Goal: Entertainment & Leisure: Consume media (video, audio)

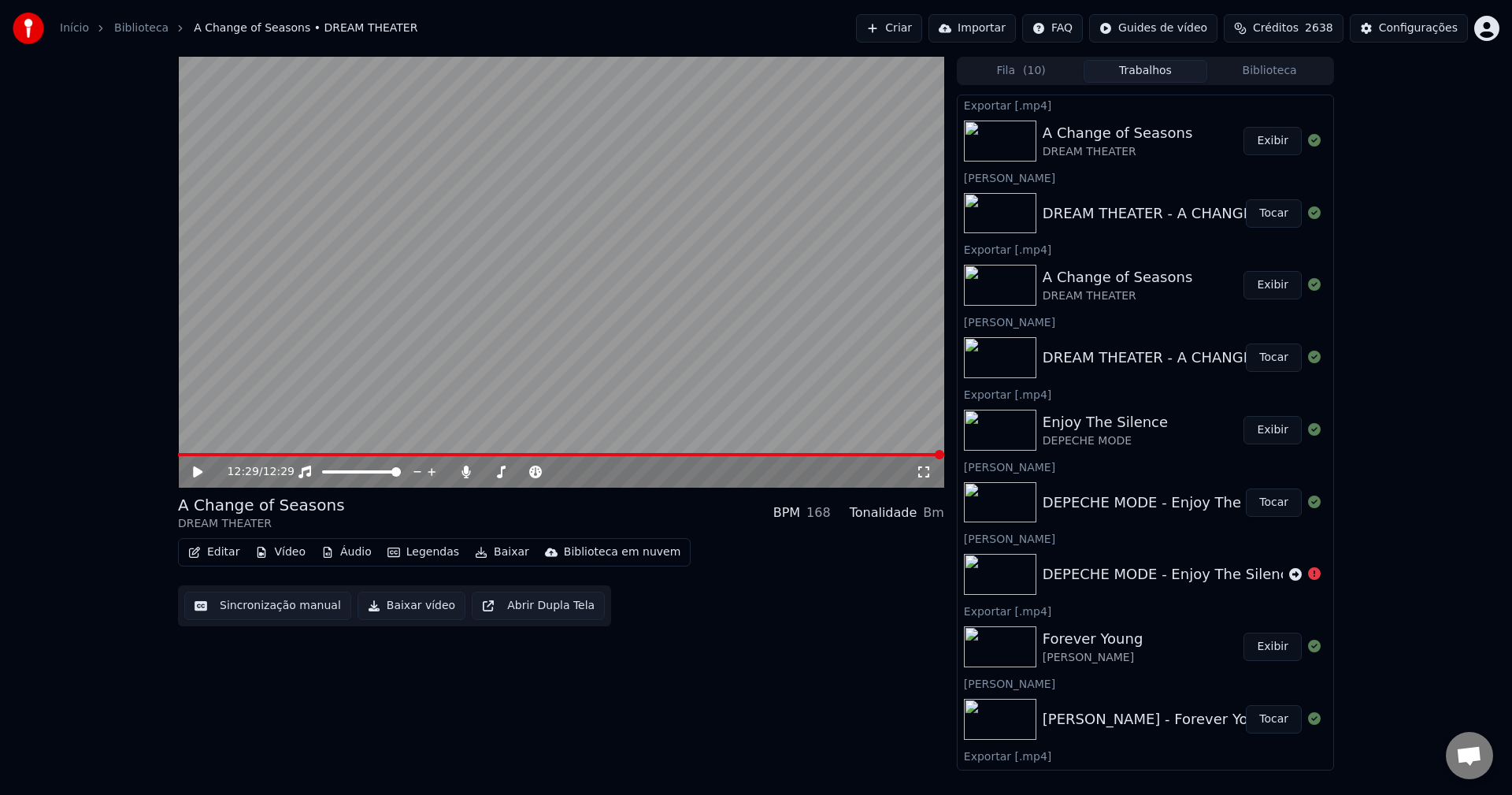
click at [885, 23] on button "Criar" at bounding box center [888, 29] width 66 height 29
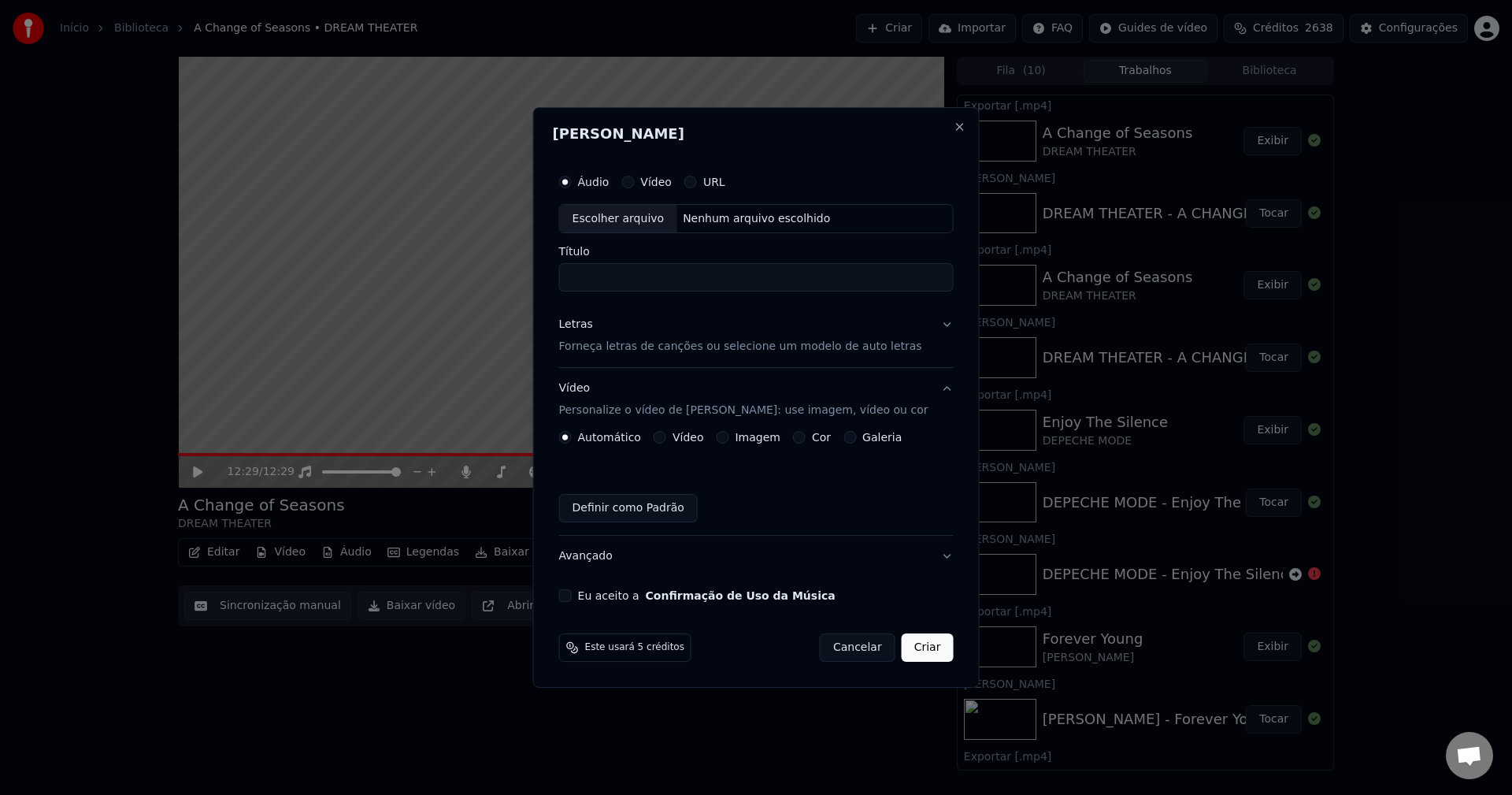
click at [651, 212] on div "Escolher arquivo" at bounding box center [618, 219] width 117 height 29
type input "**********"
click at [635, 342] on p "Forneça letras de canções ou selecione um modelo de auto letras" at bounding box center [740, 347] width 363 height 16
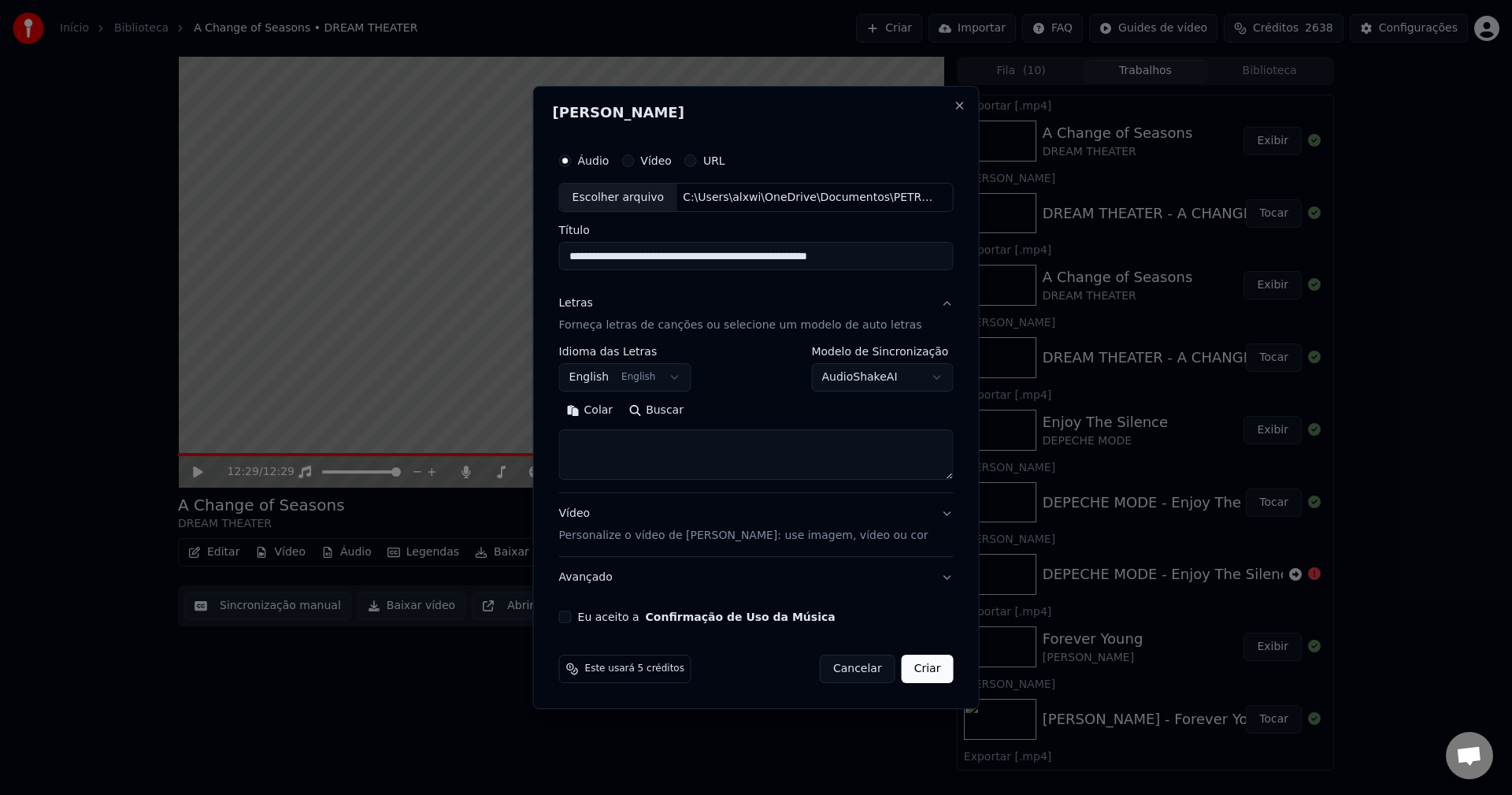
click at [644, 442] on textarea at bounding box center [756, 455] width 394 height 51
paste textarea "**********"
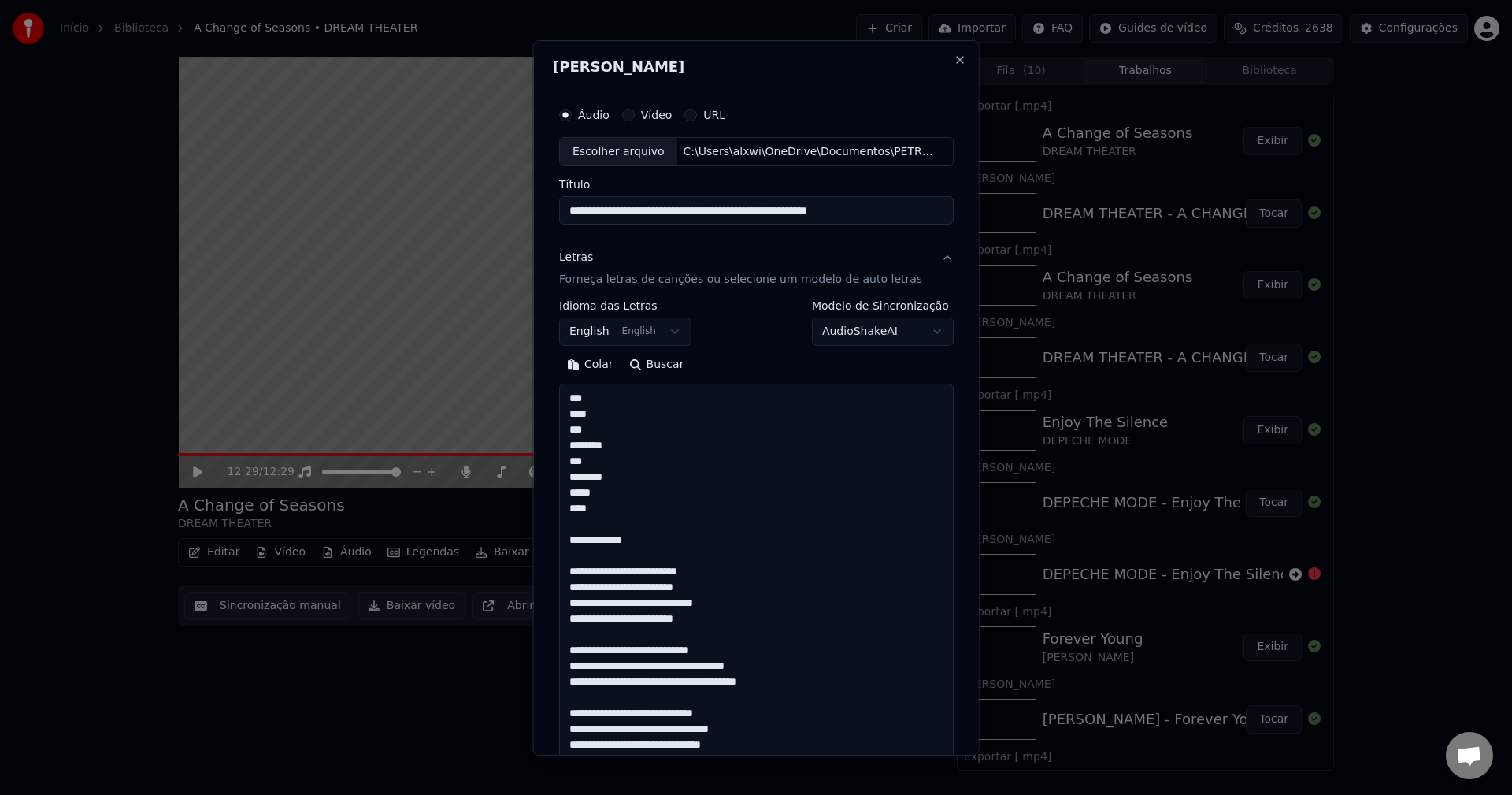
scroll to position [1391, 0]
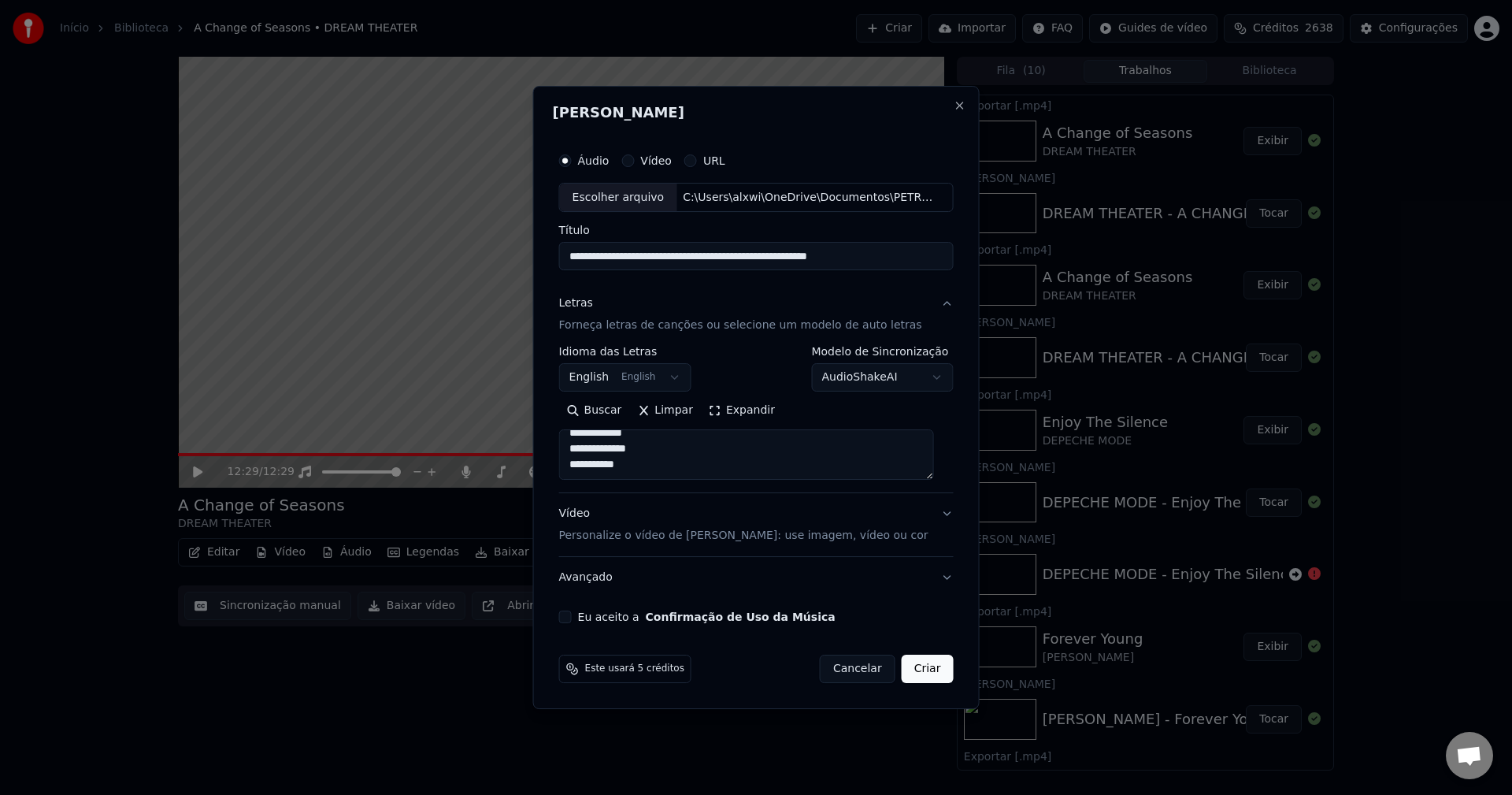
type textarea "**********"
click at [592, 539] on p "Personalize o vídeo de [PERSON_NAME]: use imagem, vídeo ou cor" at bounding box center [744, 536] width 370 height 16
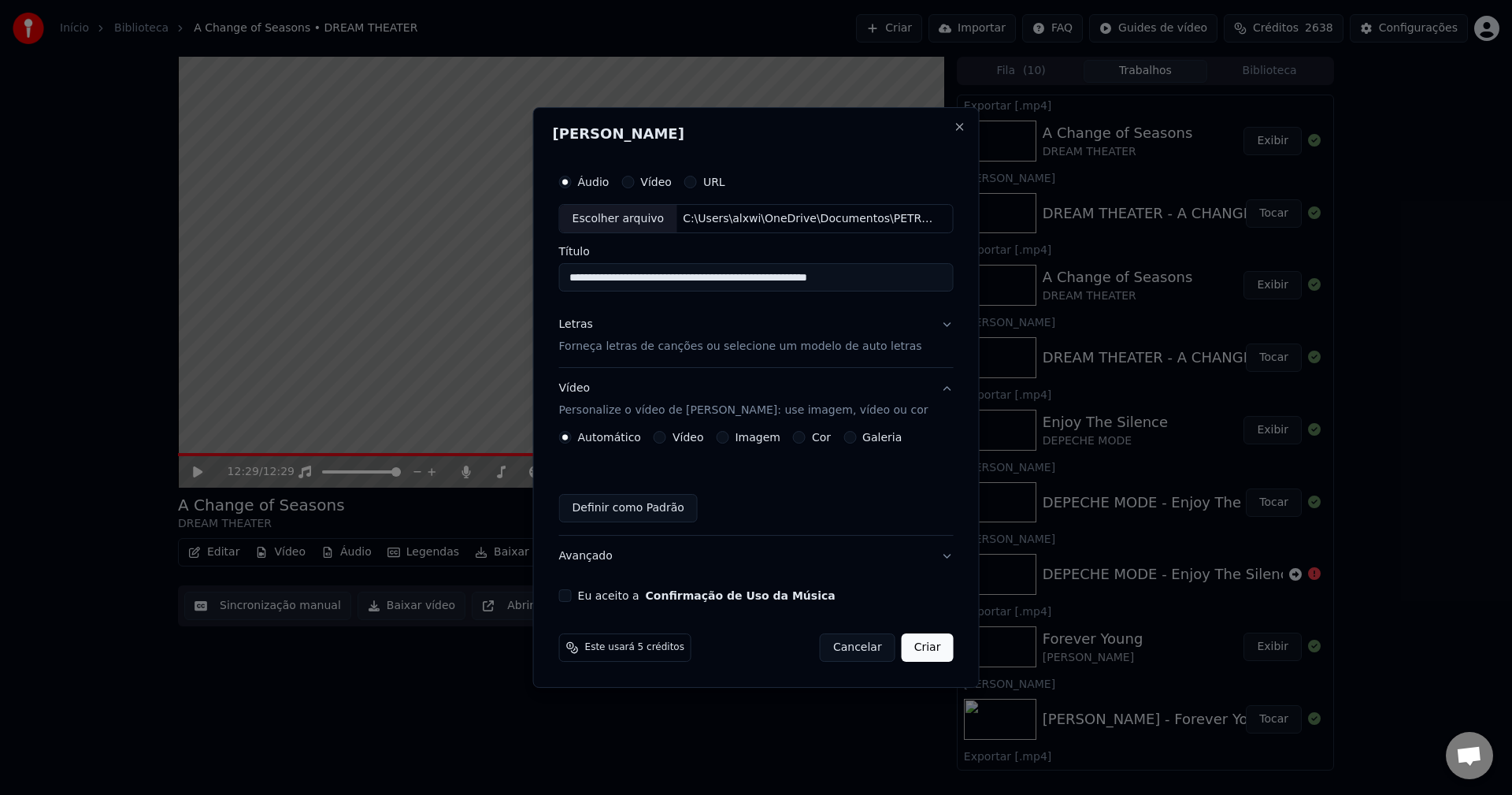
click at [733, 436] on div "Imagem" at bounding box center [747, 437] width 64 height 12
click at [727, 438] on button "Imagem" at bounding box center [721, 437] width 12 height 12
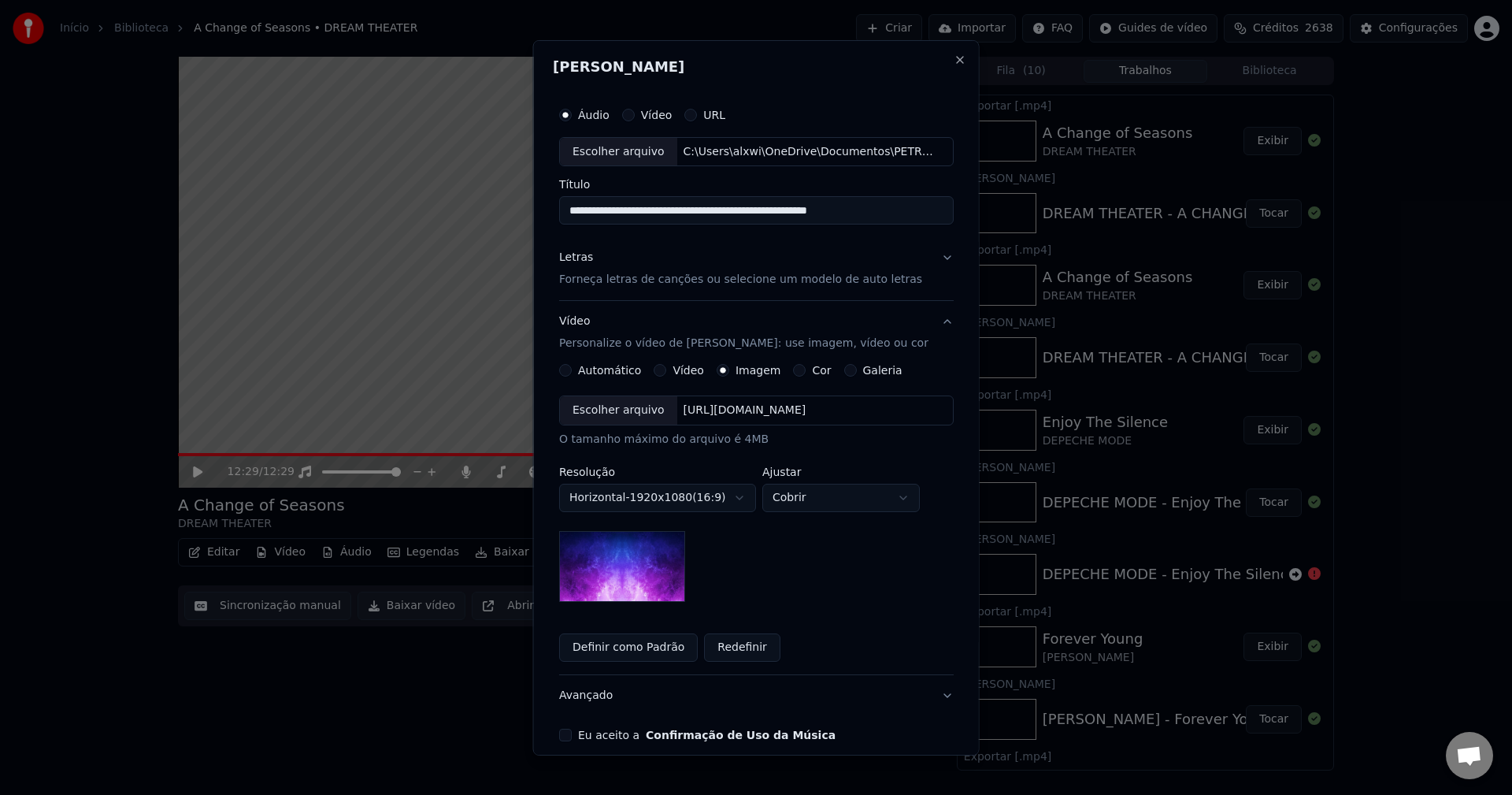
click at [601, 414] on div "Escolher arquivo" at bounding box center [618, 411] width 117 height 29
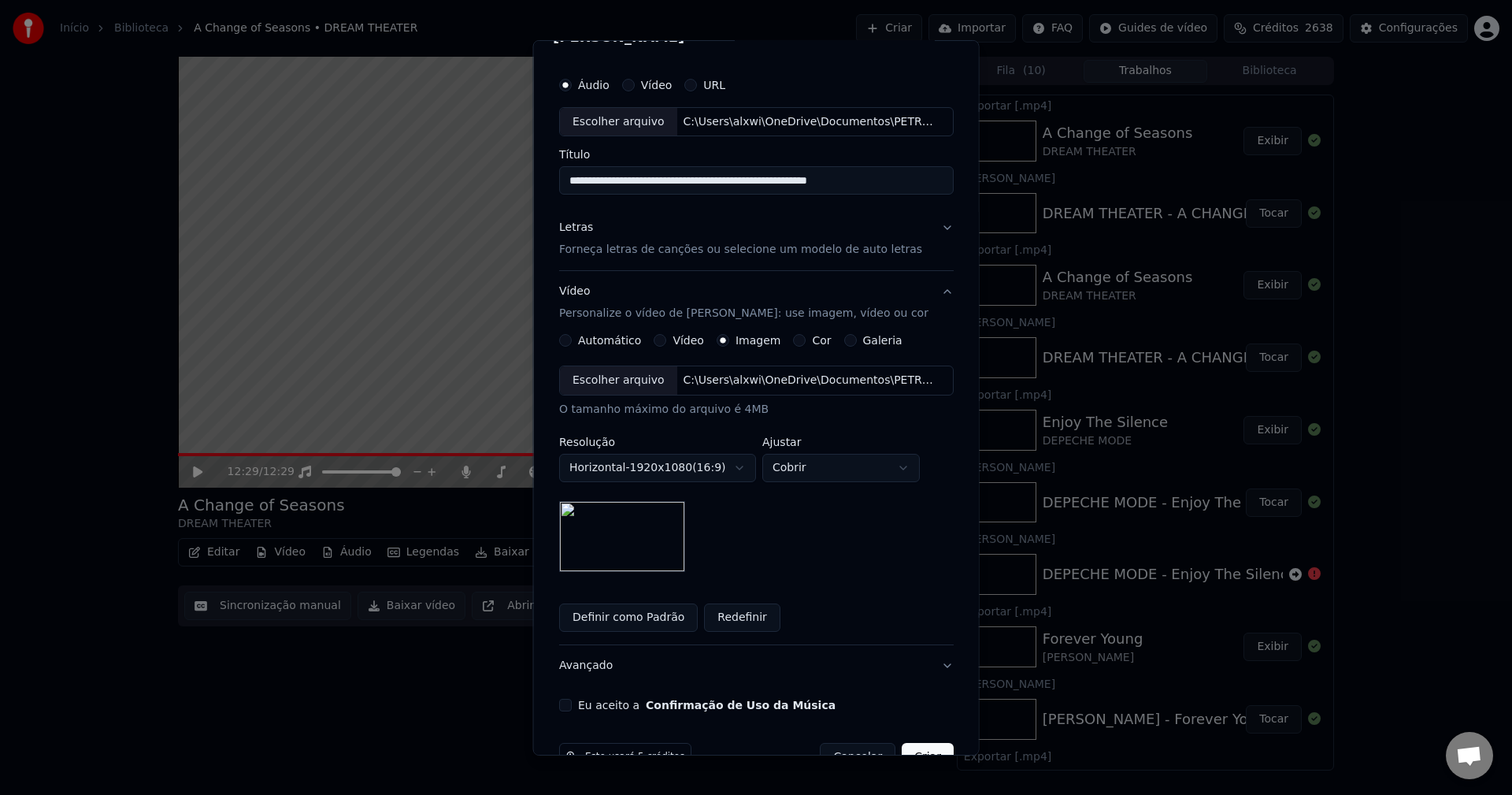
scroll to position [71, 0]
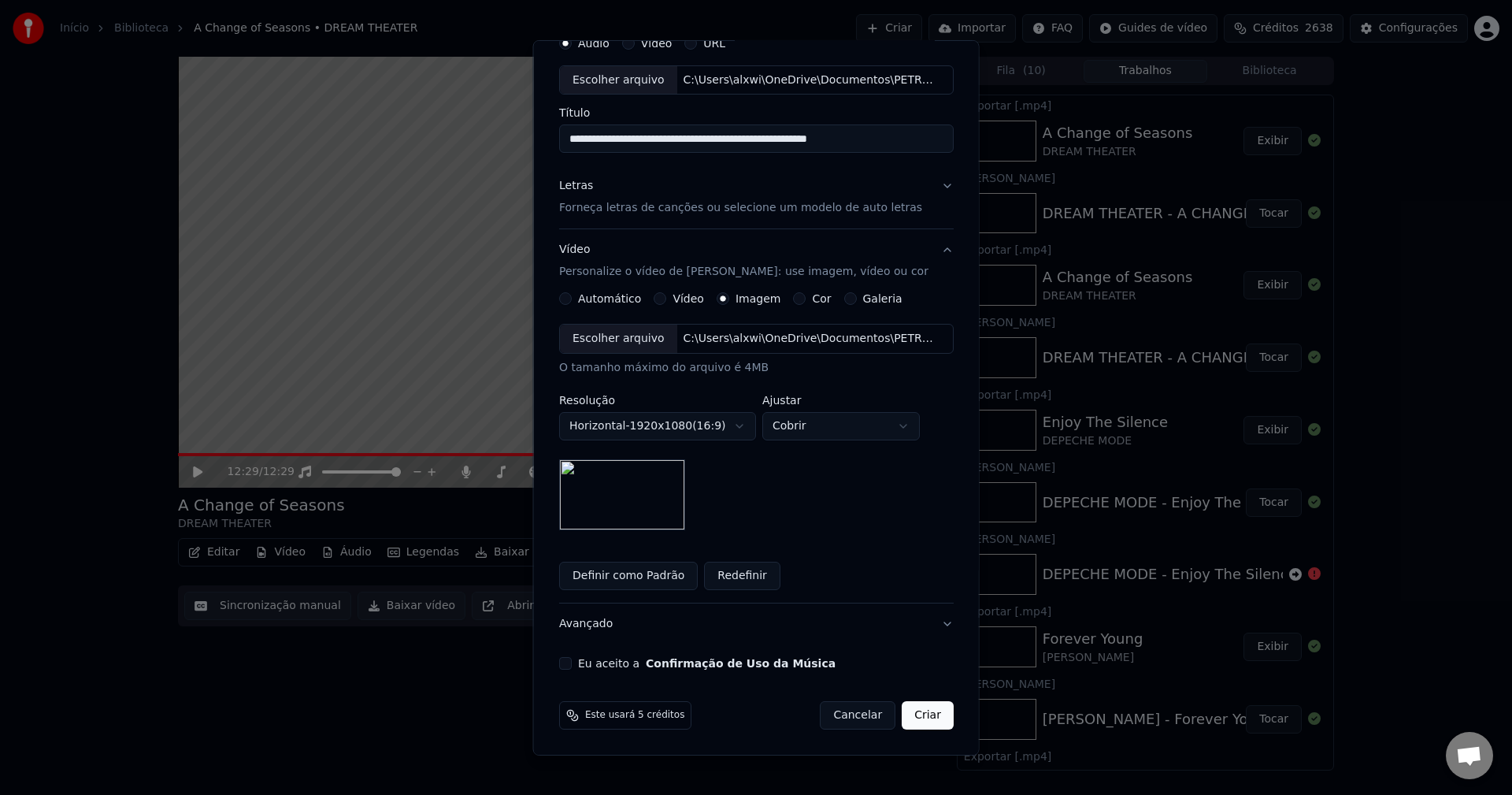
click at [571, 664] on button "Eu aceito a Confirmação de Uso da Música" at bounding box center [565, 662] width 12 height 12
click at [914, 713] on button "Criar" at bounding box center [927, 716] width 52 height 29
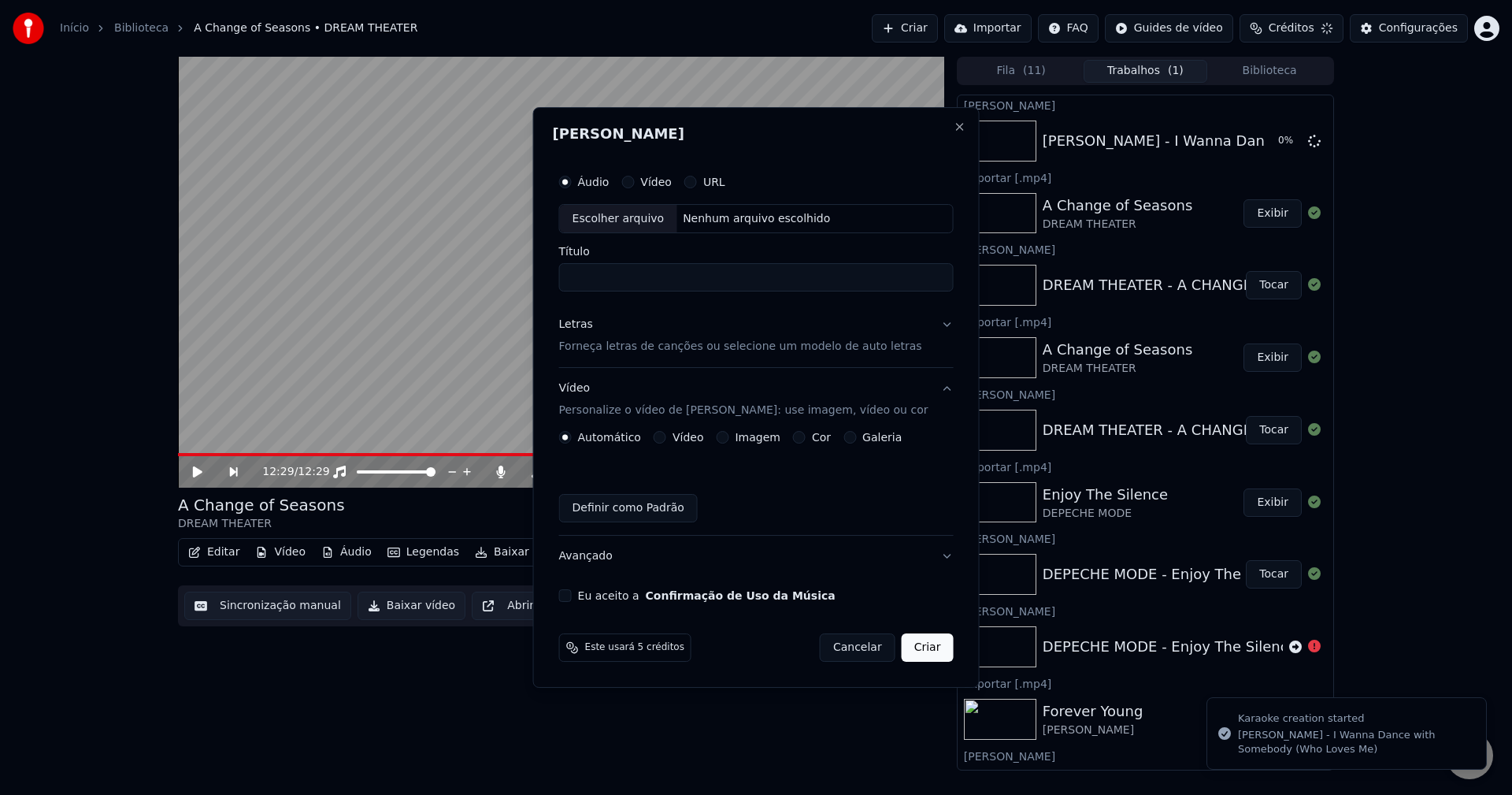
scroll to position [0, 0]
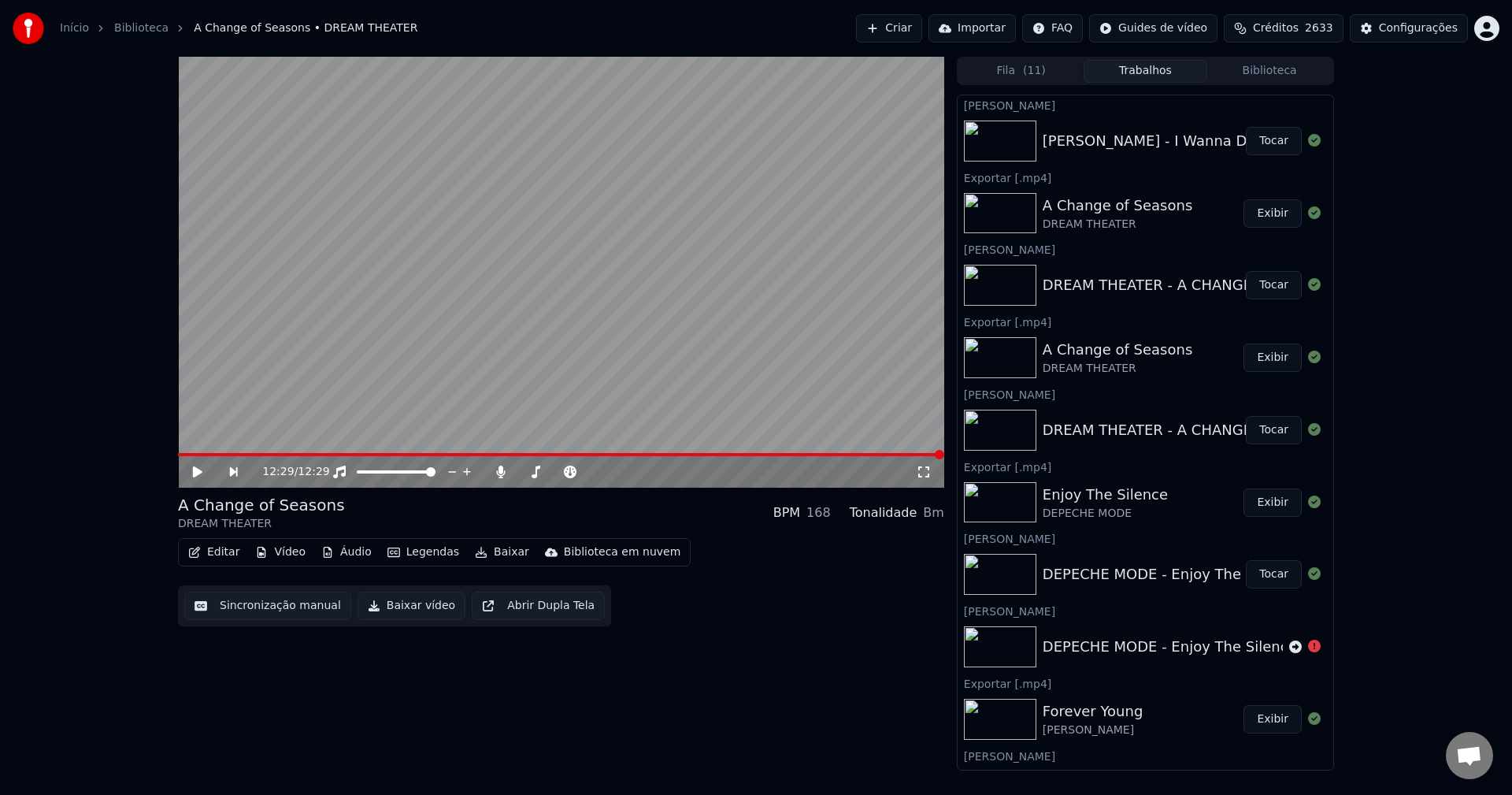
click at [1267, 139] on button "Tocar" at bounding box center [1273, 141] width 56 height 29
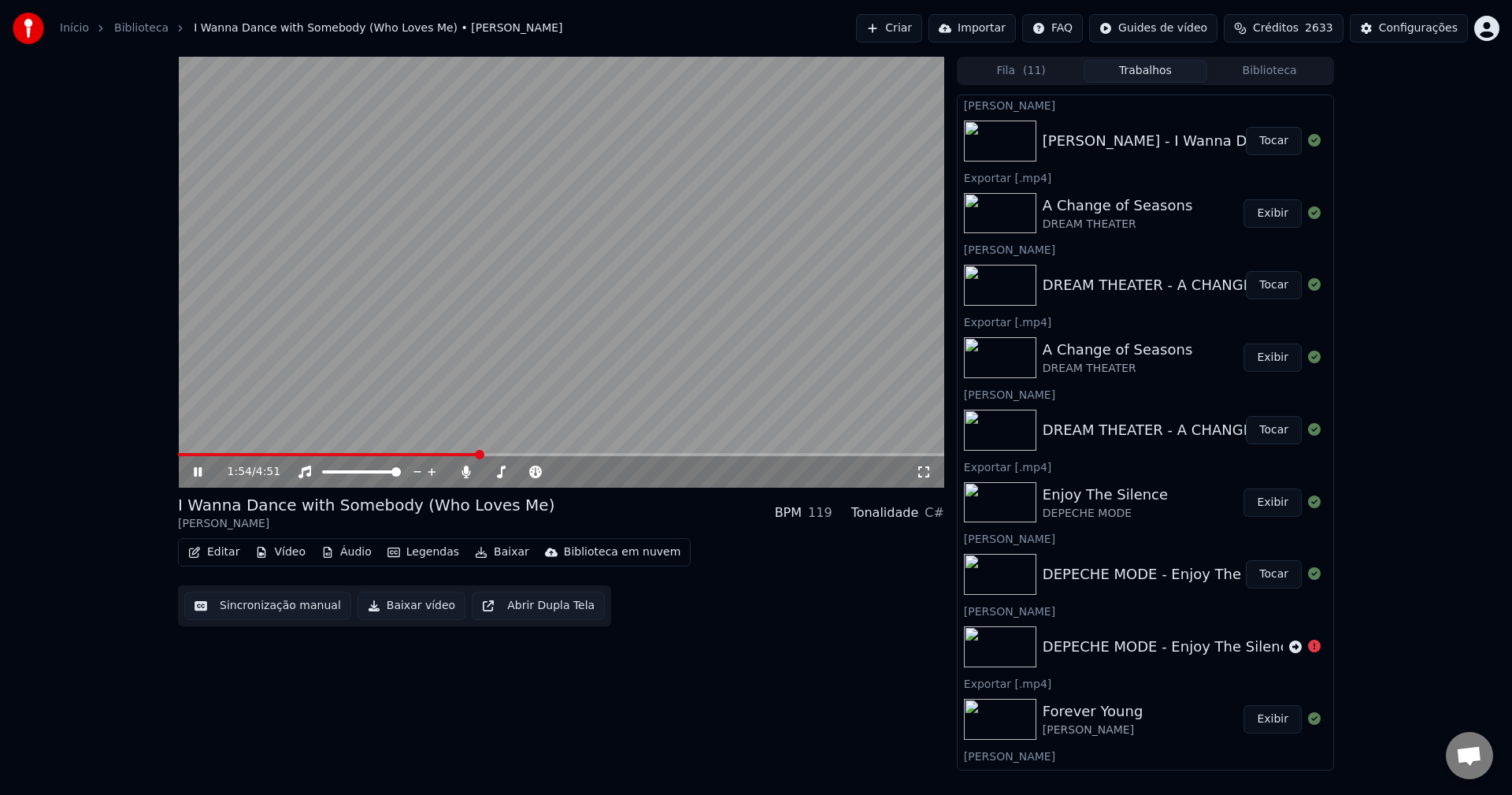
click at [202, 471] on icon at bounding box center [197, 472] width 8 height 10
click at [202, 471] on icon at bounding box center [197, 472] width 10 height 11
click at [199, 474] on icon at bounding box center [197, 472] width 8 height 10
click at [199, 474] on icon at bounding box center [197, 472] width 10 height 11
click at [478, 555] on button "Baixar" at bounding box center [502, 552] width 67 height 22
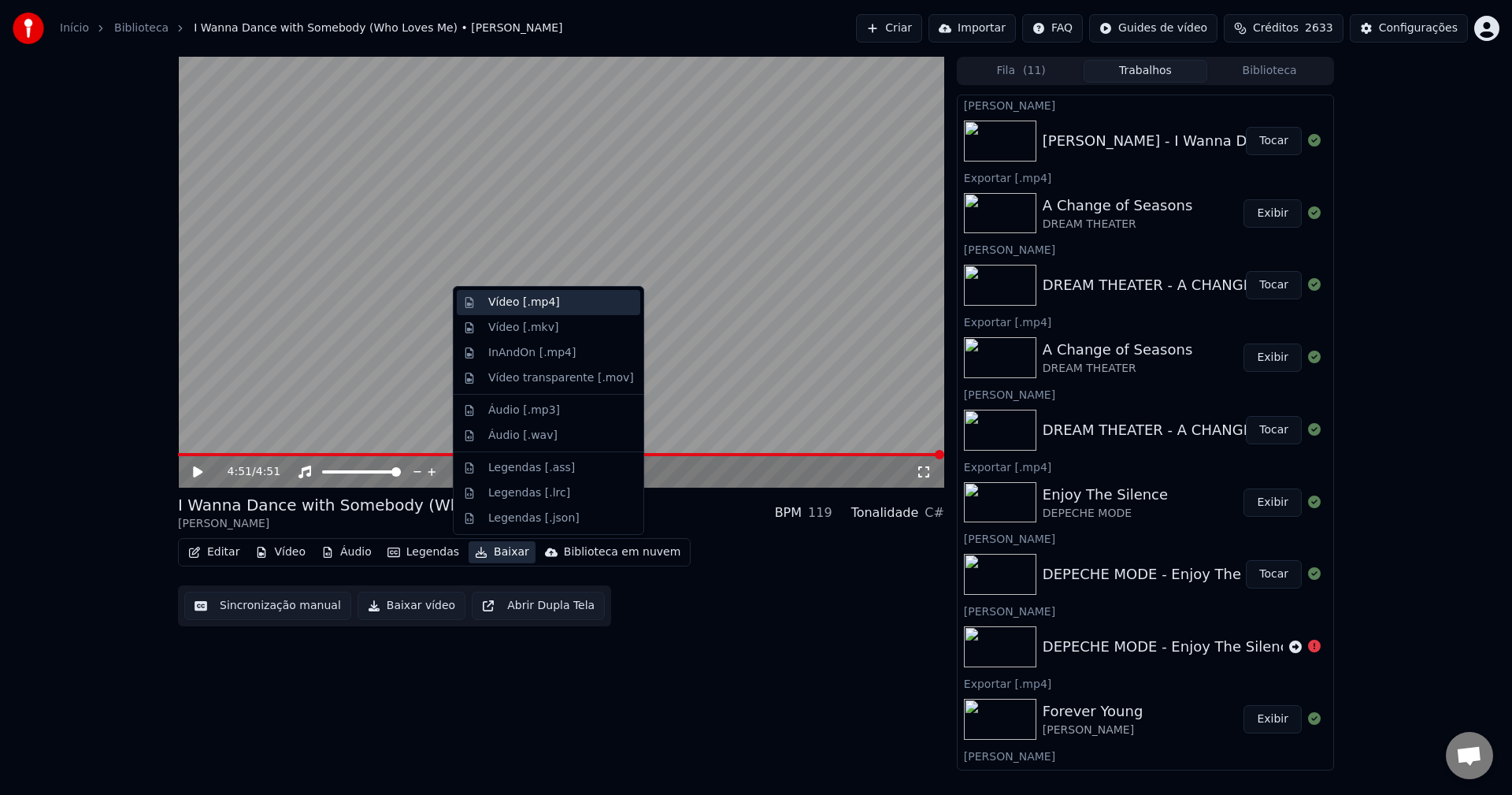
click at [547, 307] on div "Vídeo [.mp4]" at bounding box center [523, 302] width 71 height 16
